Goal: Task Accomplishment & Management: Complete application form

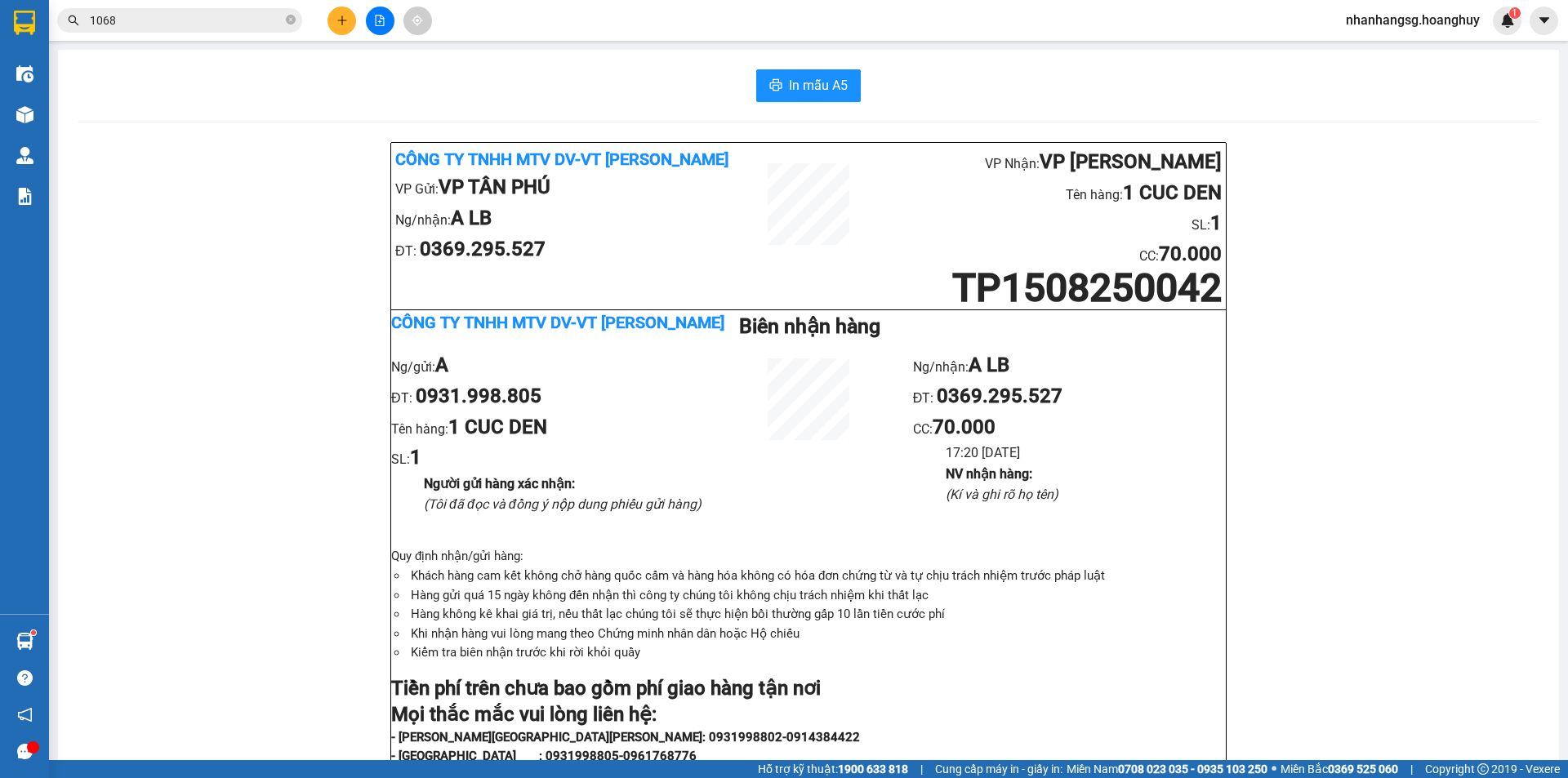
click at [350, 19] on button at bounding box center [341, 20] width 29 height 29
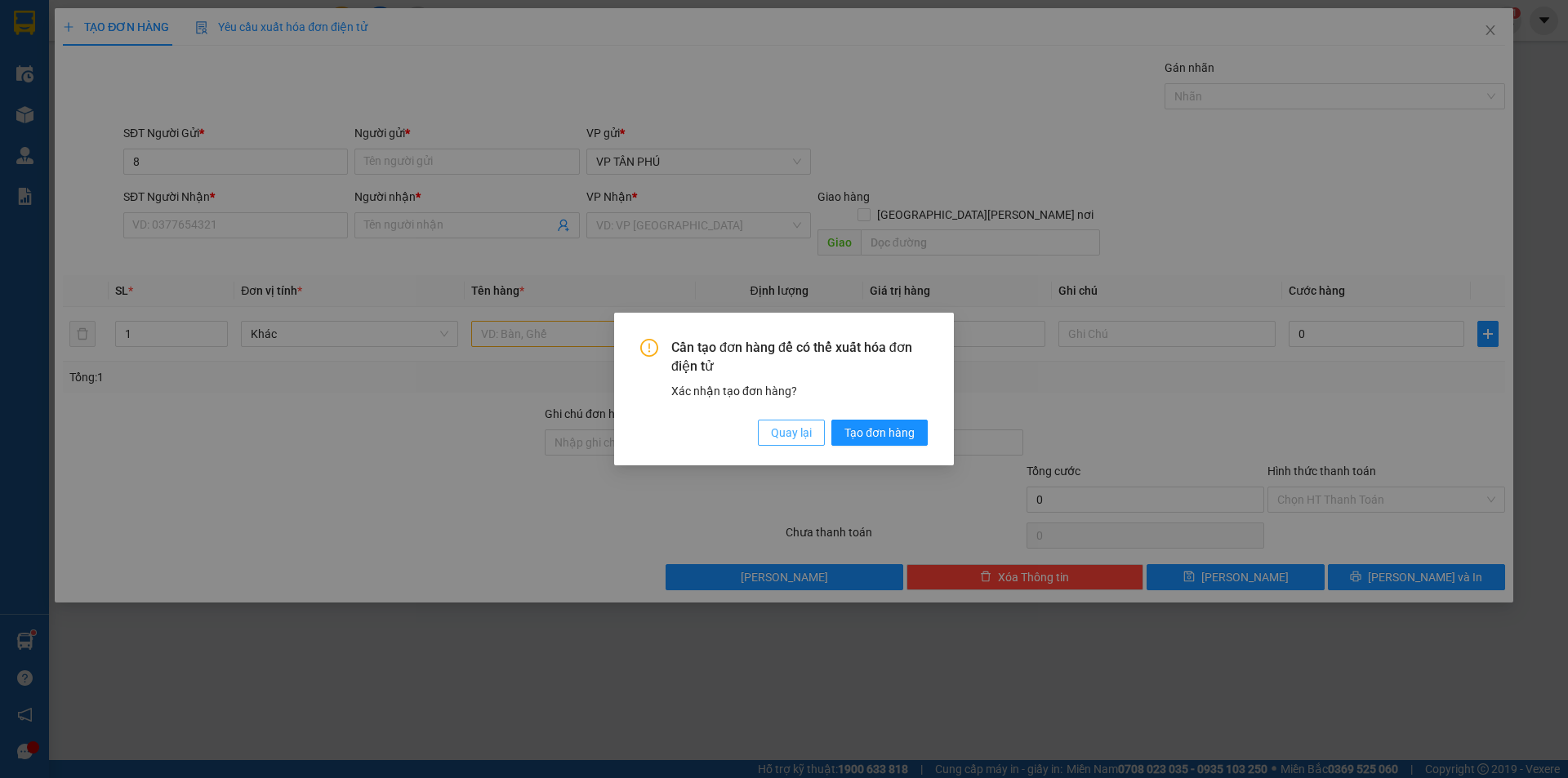
click at [807, 426] on span "Quay lại" at bounding box center [791, 432] width 41 height 17
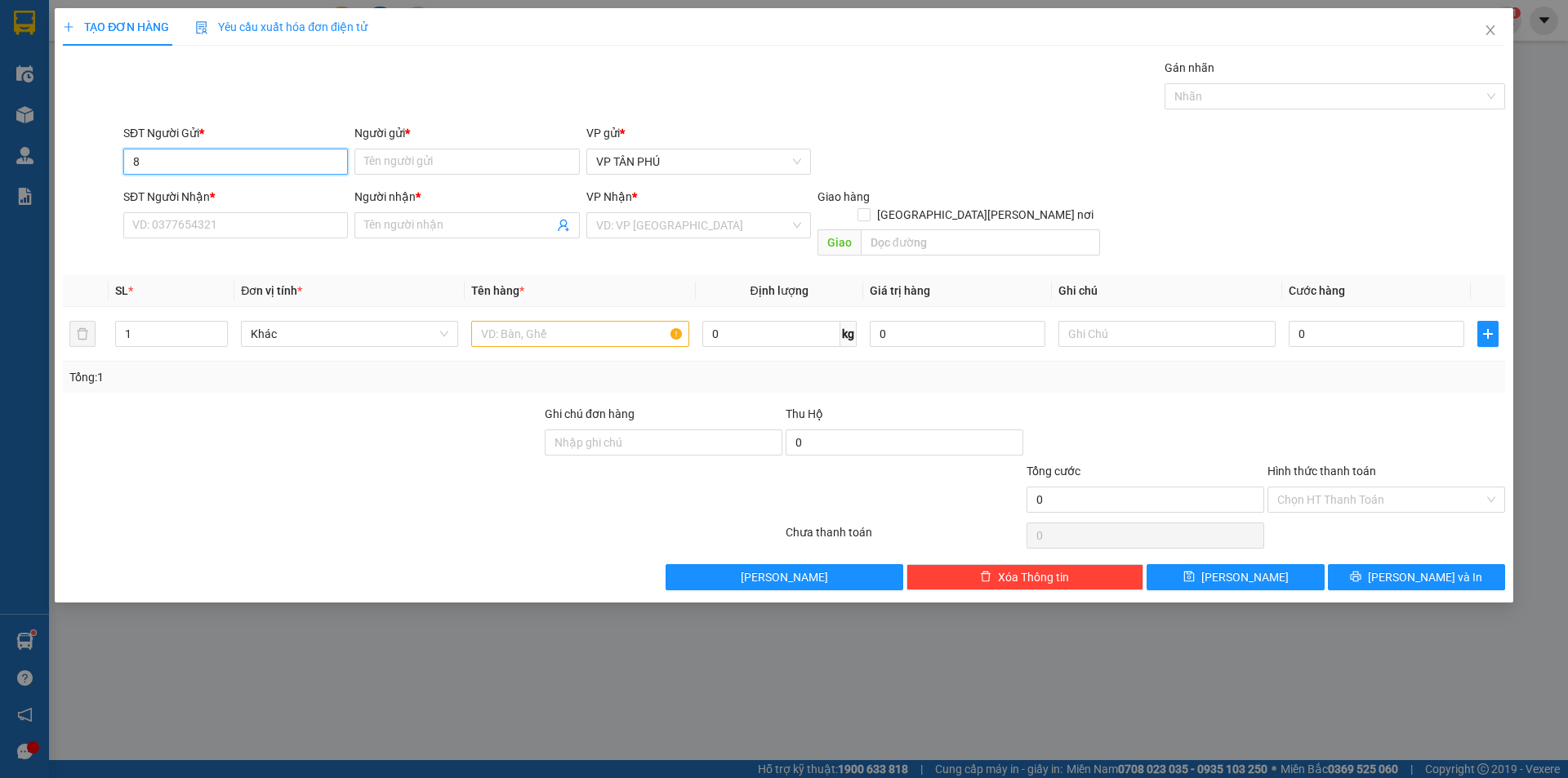
click at [272, 155] on input "8" at bounding box center [236, 161] width 225 height 26
click at [192, 191] on div "0931998805 - A" at bounding box center [235, 193] width 205 height 17
type input "0931998805"
click at [232, 226] on input "SĐT Người Nhận *" at bounding box center [236, 225] width 225 height 26
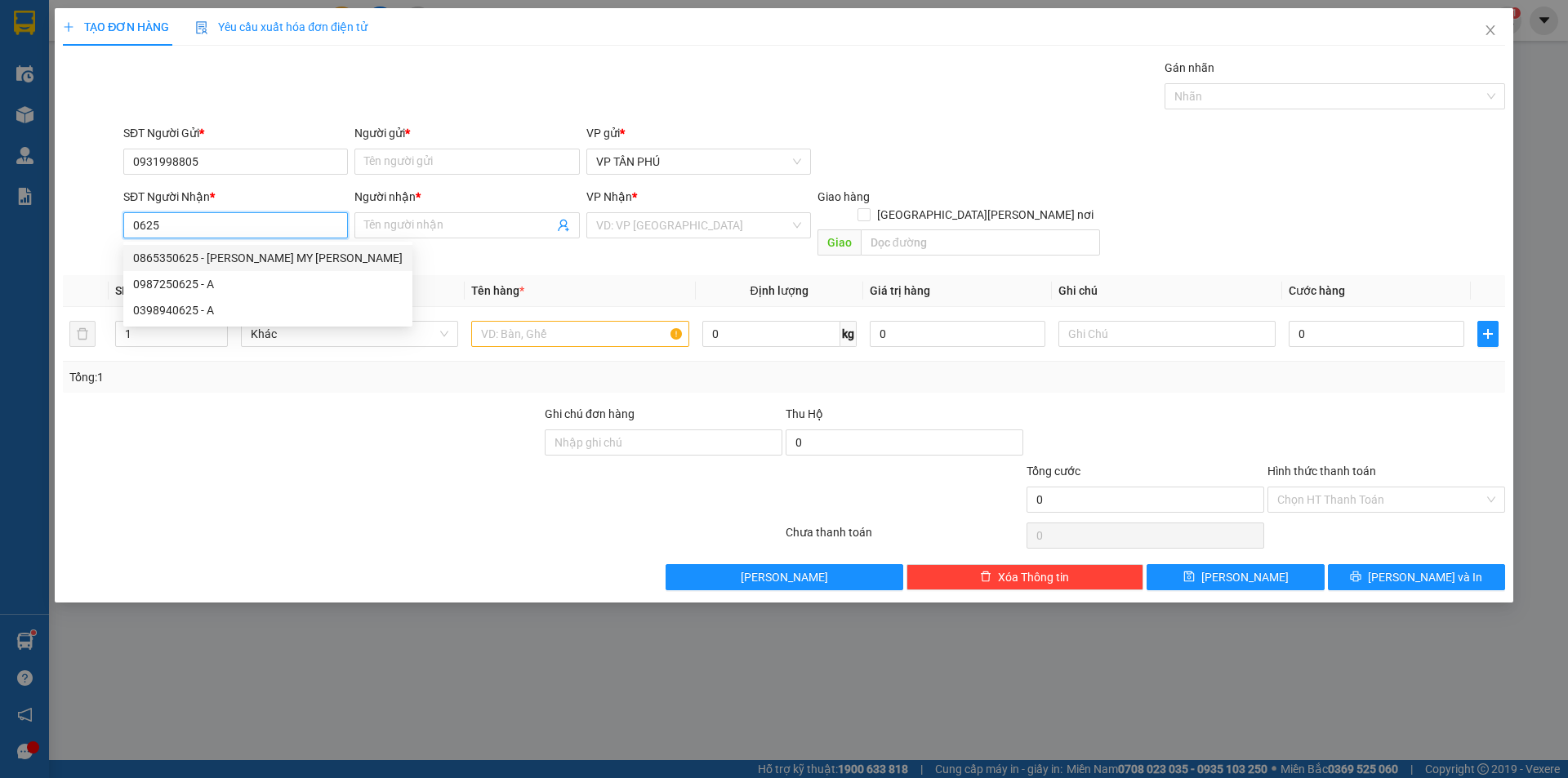
click at [245, 261] on div "0865350625 - [PERSON_NAME] MY [PERSON_NAME]" at bounding box center [267, 257] width 269 height 17
type input "0865350625"
type input "[PERSON_NAME] MY [PERSON_NAME]"
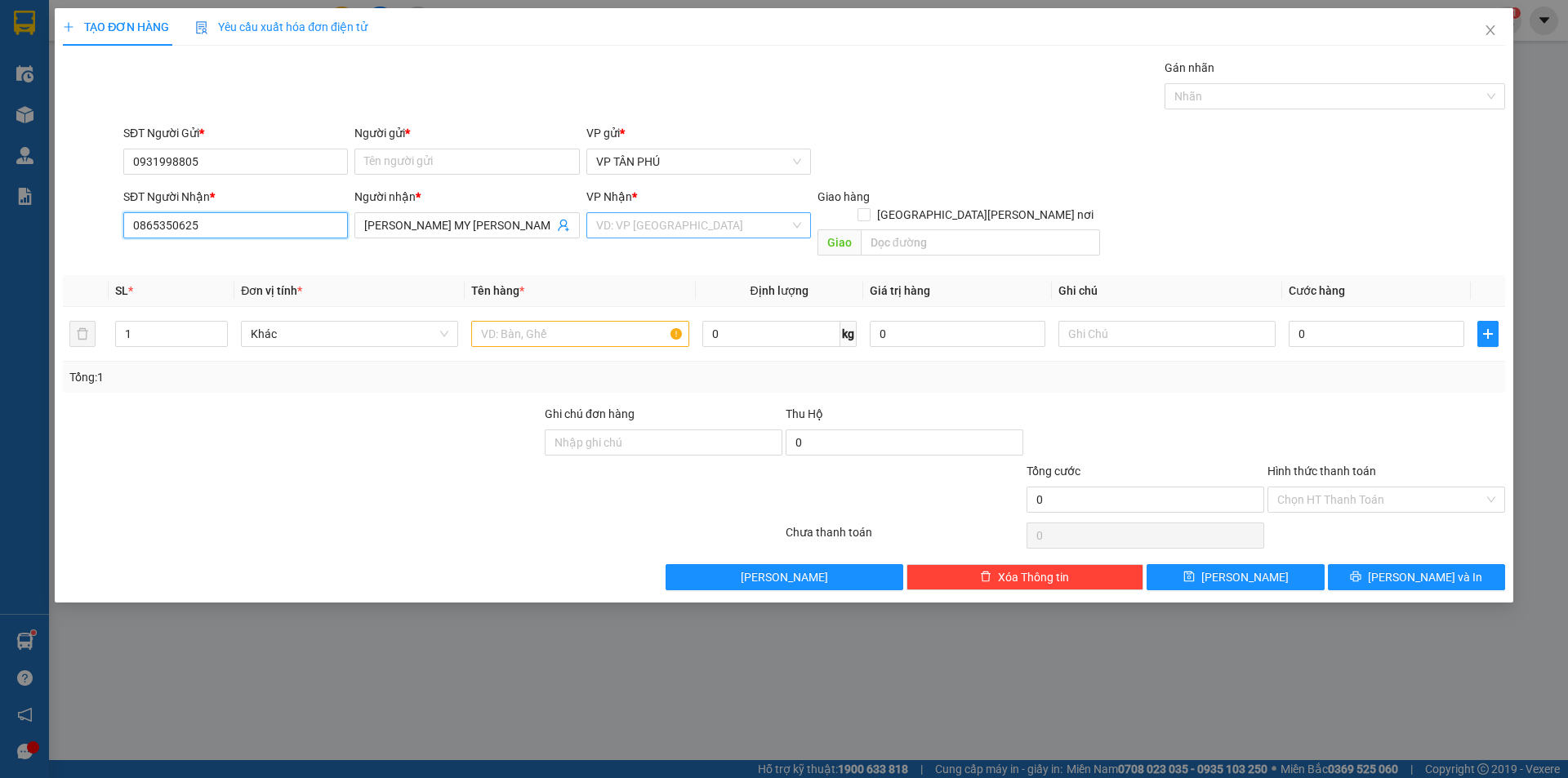
type input "0865350625"
click at [637, 221] on input "search" at bounding box center [693, 225] width 193 height 25
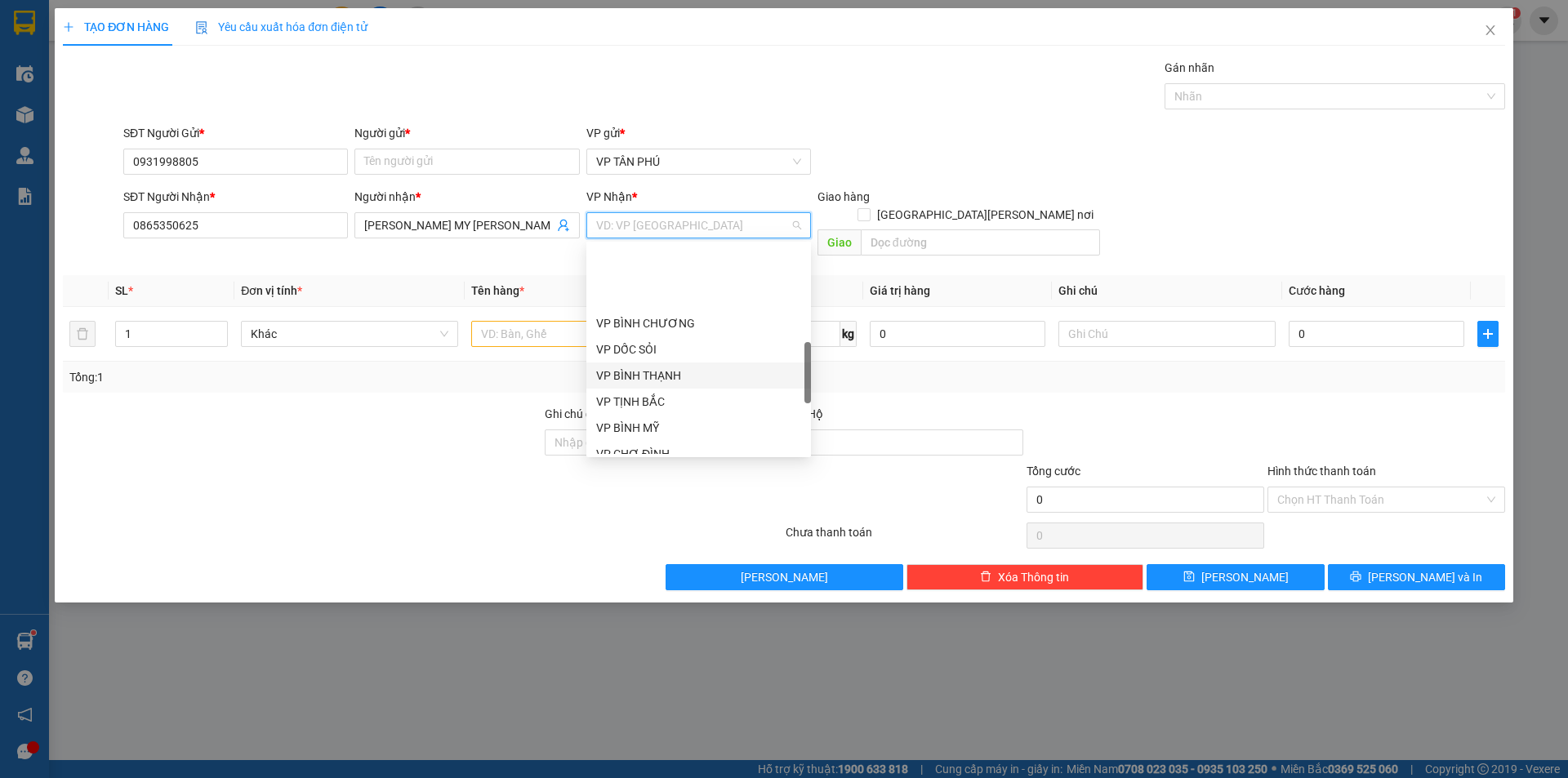
scroll to position [408, 0]
click at [614, 345] on div "VP BÌNH MỸ" at bounding box center [698, 345] width 205 height 17
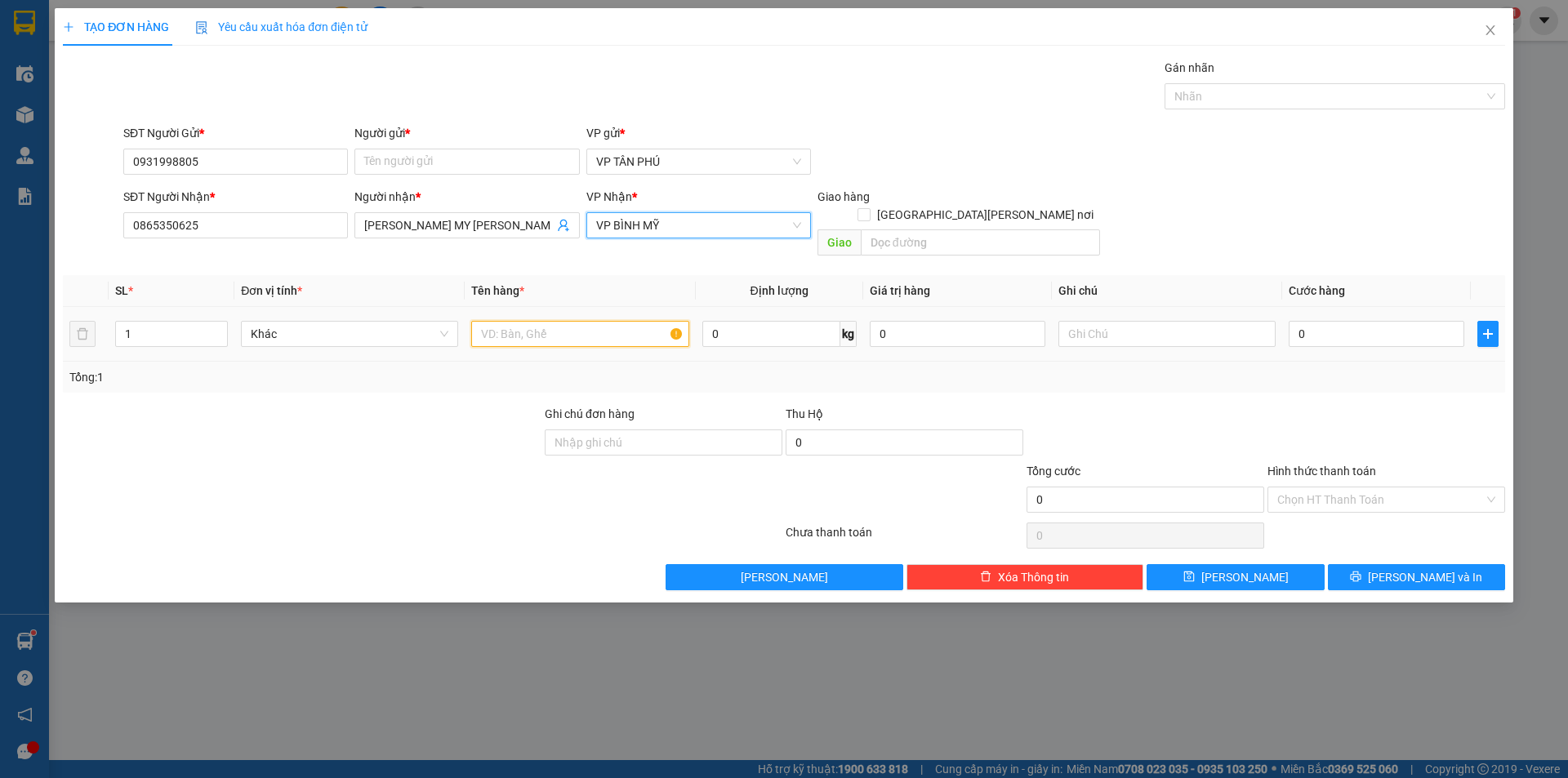
click at [551, 323] on input "text" at bounding box center [579, 333] width 217 height 26
type input "1CUC TRANG"
click at [1305, 307] on td "0" at bounding box center [1375, 333] width 189 height 54
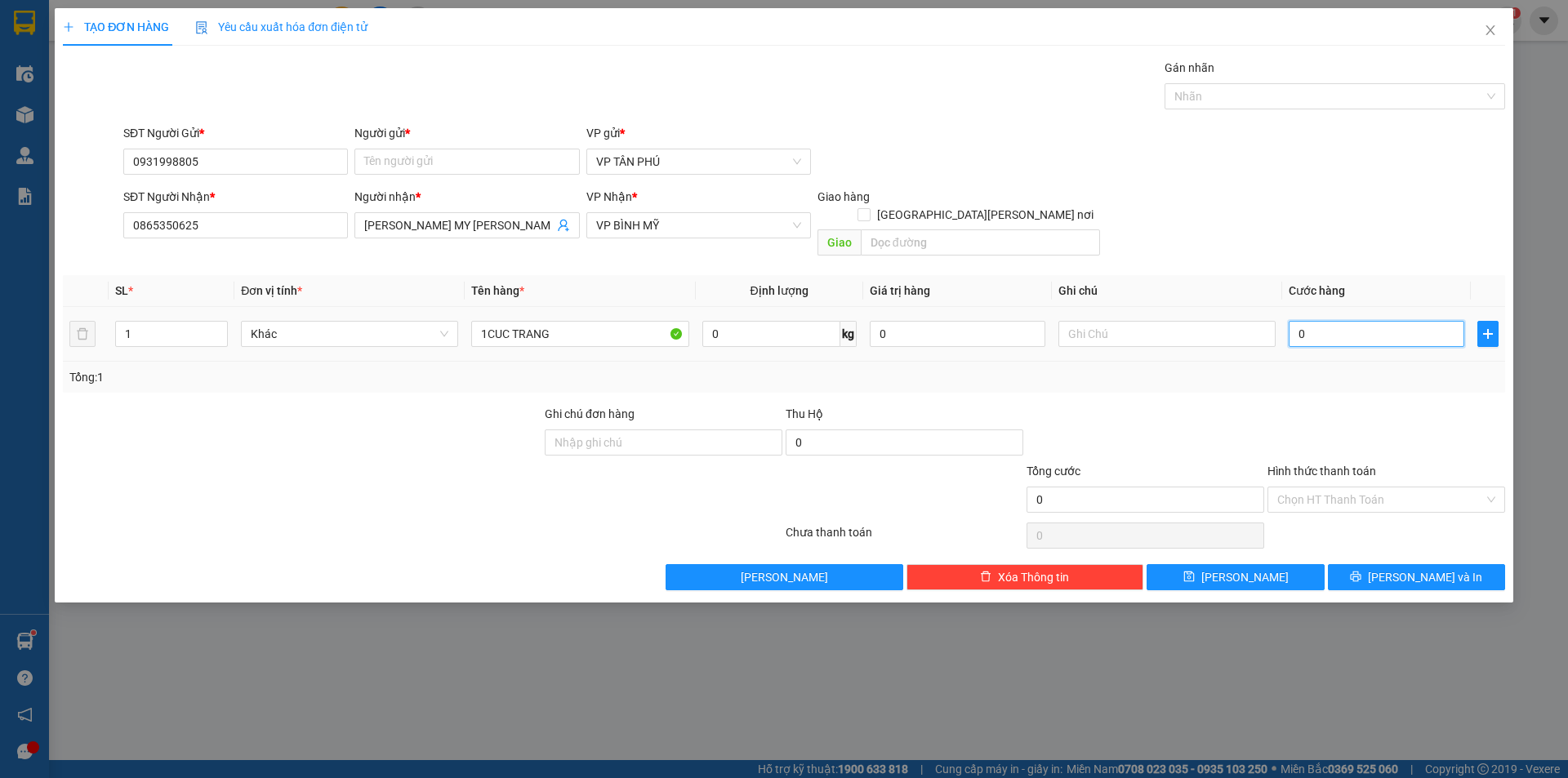
click at [1328, 327] on input "0" at bounding box center [1375, 333] width 176 height 26
type input "7"
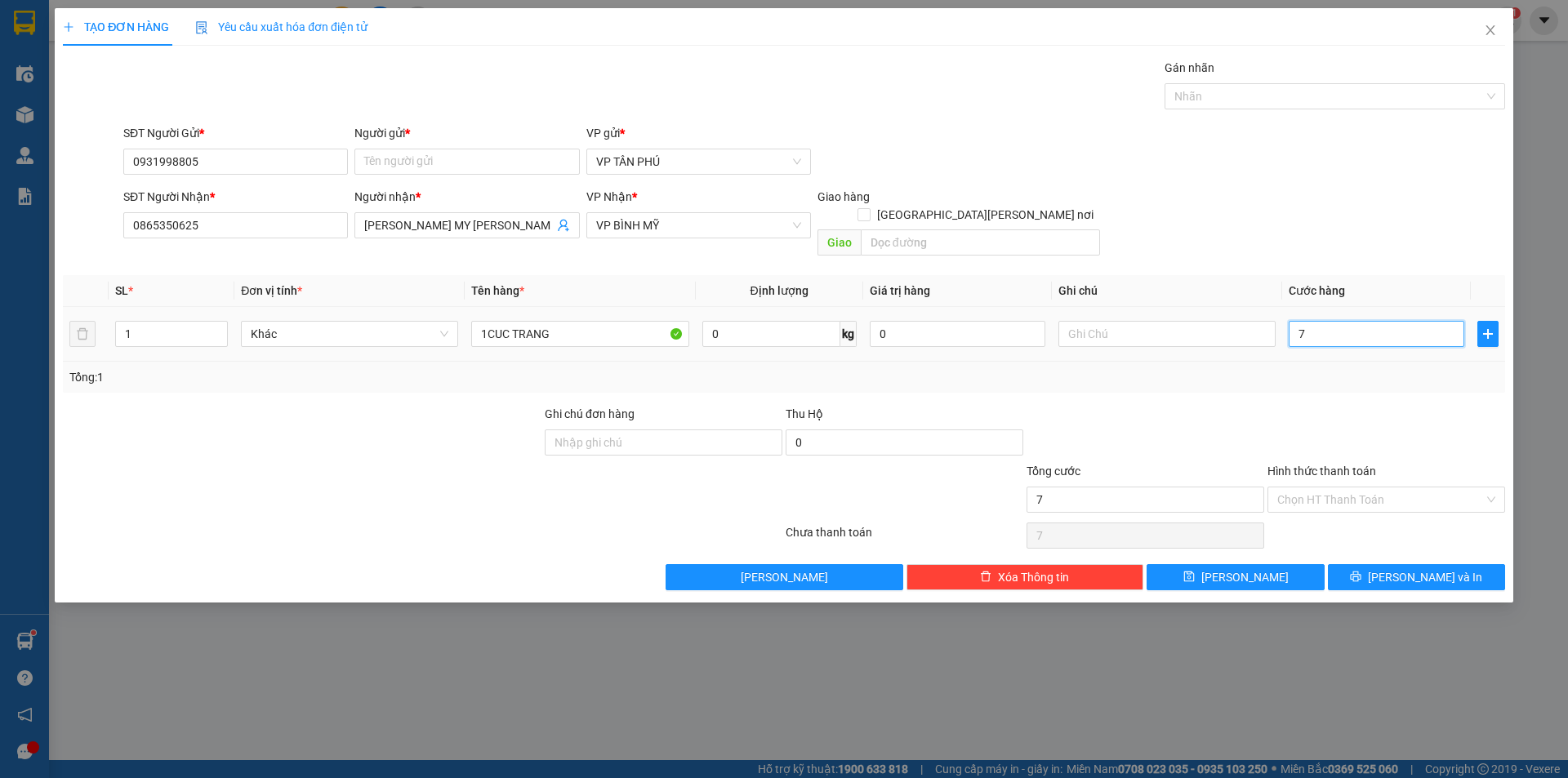
type input "70"
type input "70.000"
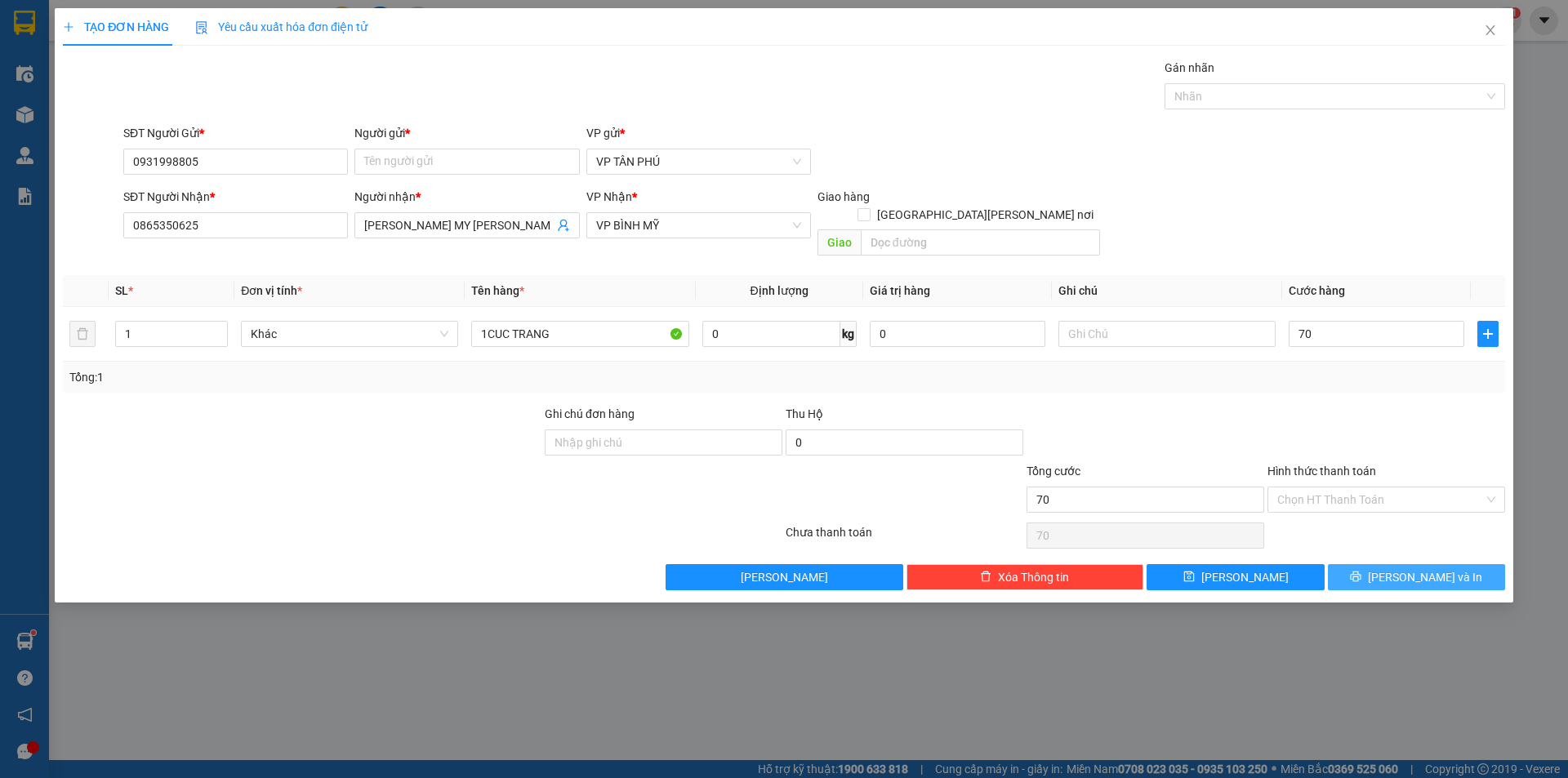
type input "70.000"
click at [1361, 570] on icon "printer" at bounding box center [1355, 575] width 11 height 11
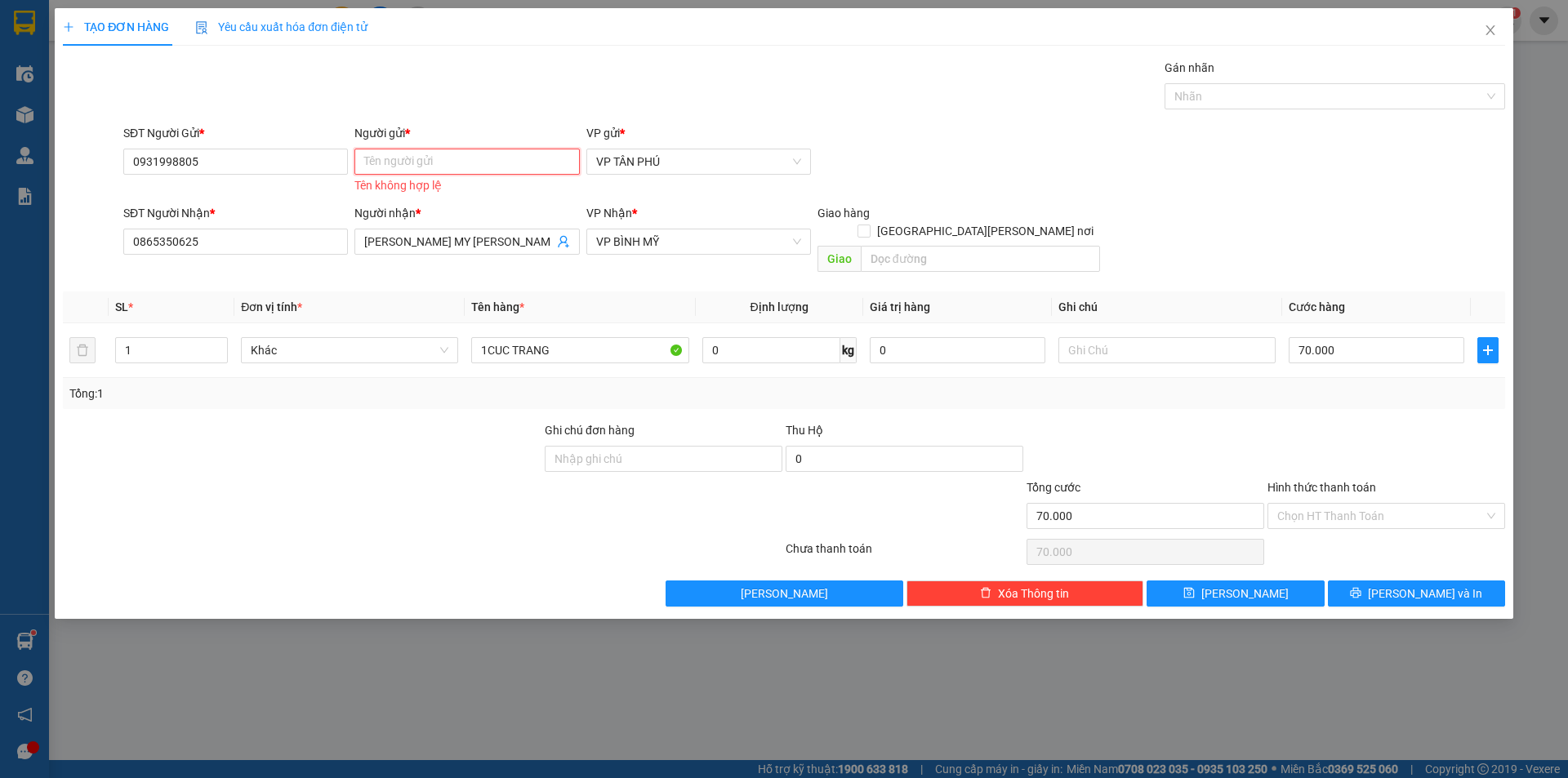
click at [413, 168] on input "Người gửi *" at bounding box center [467, 161] width 225 height 26
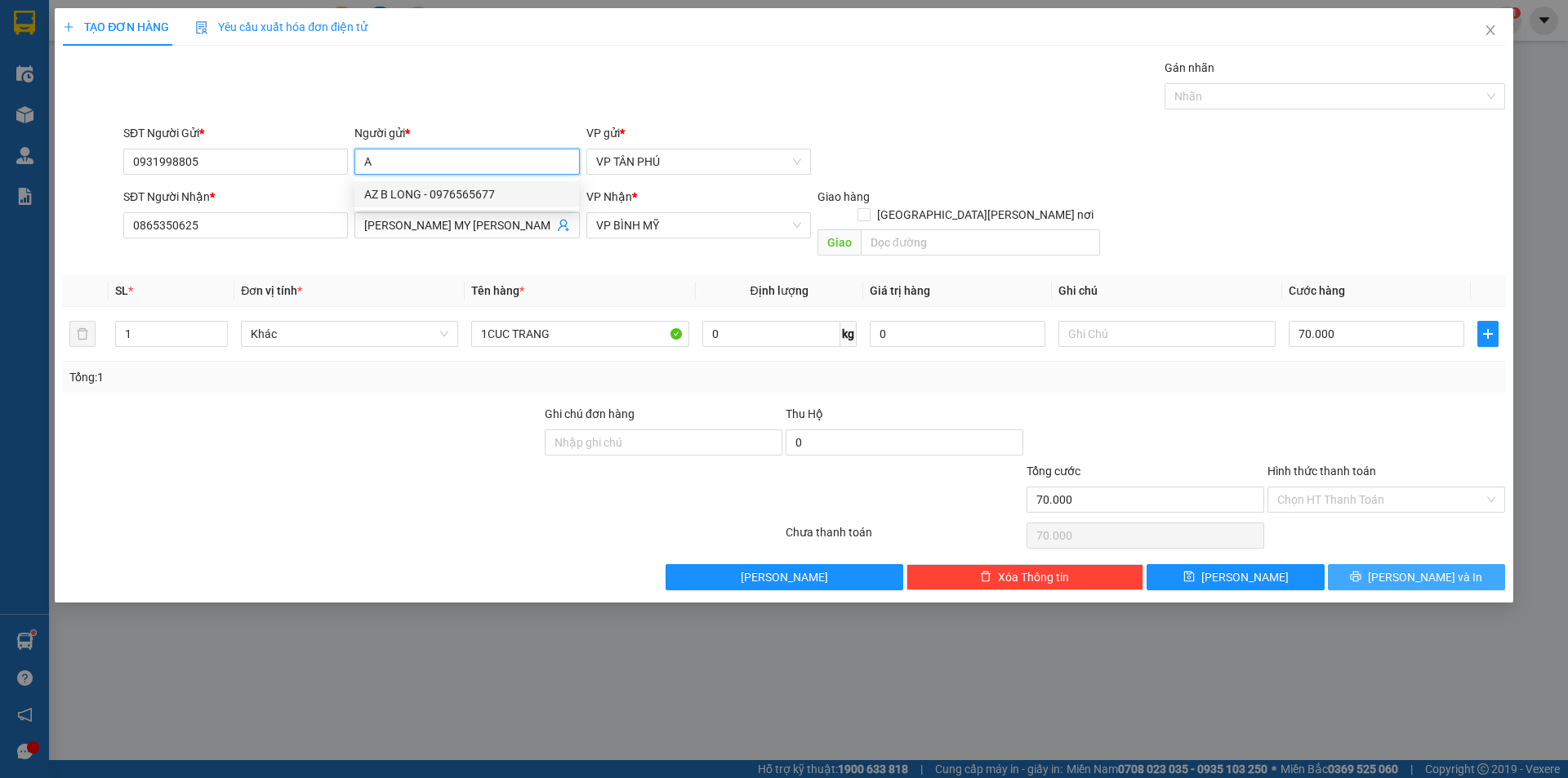
type input "A"
click at [1432, 568] on span "[PERSON_NAME] và In" at bounding box center [1424, 576] width 114 height 17
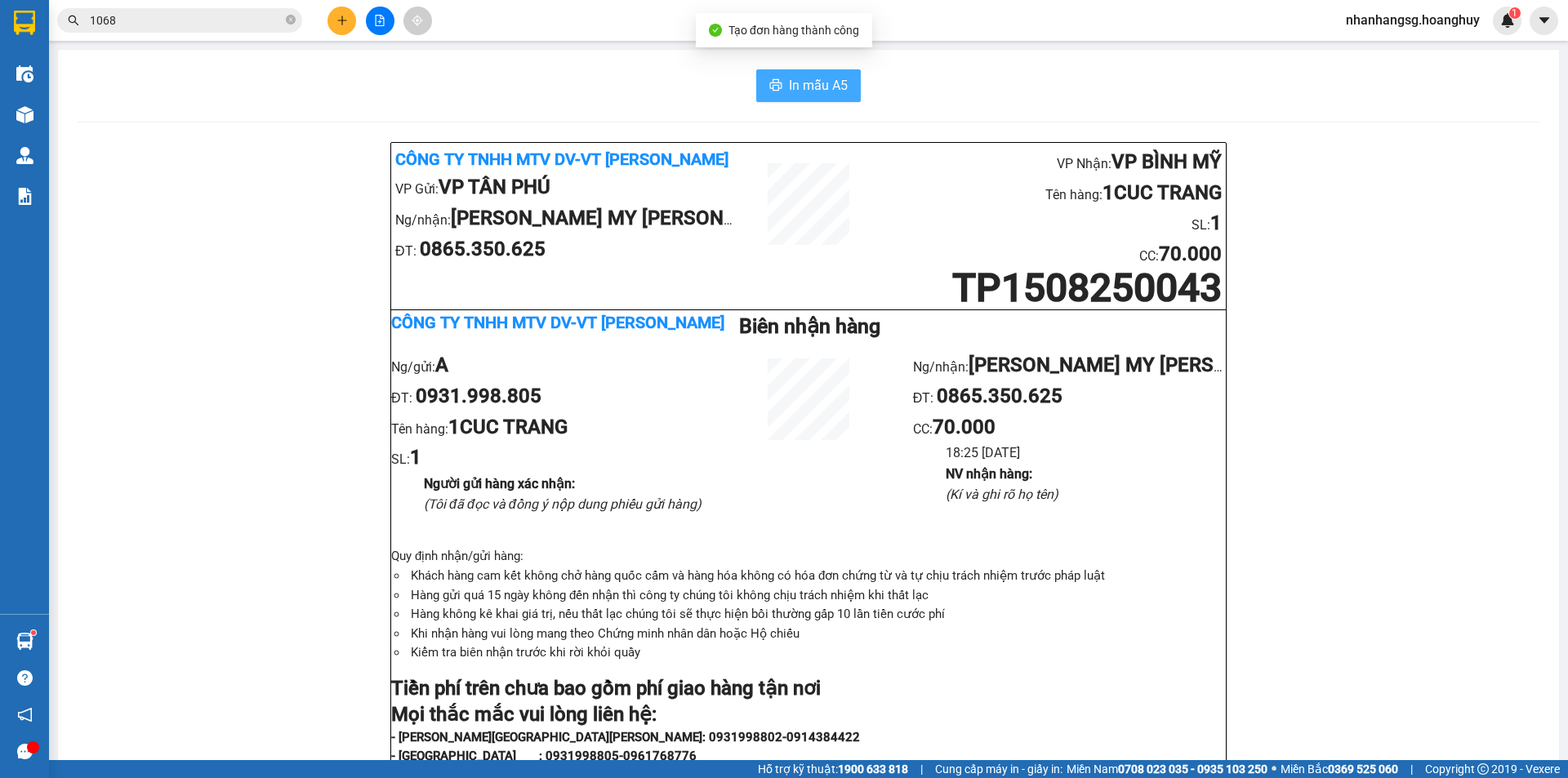
click at [807, 81] on span "In mẫu A5" at bounding box center [818, 86] width 59 height 20
